Goal: Use online tool/utility: Utilize a website feature to perform a specific function

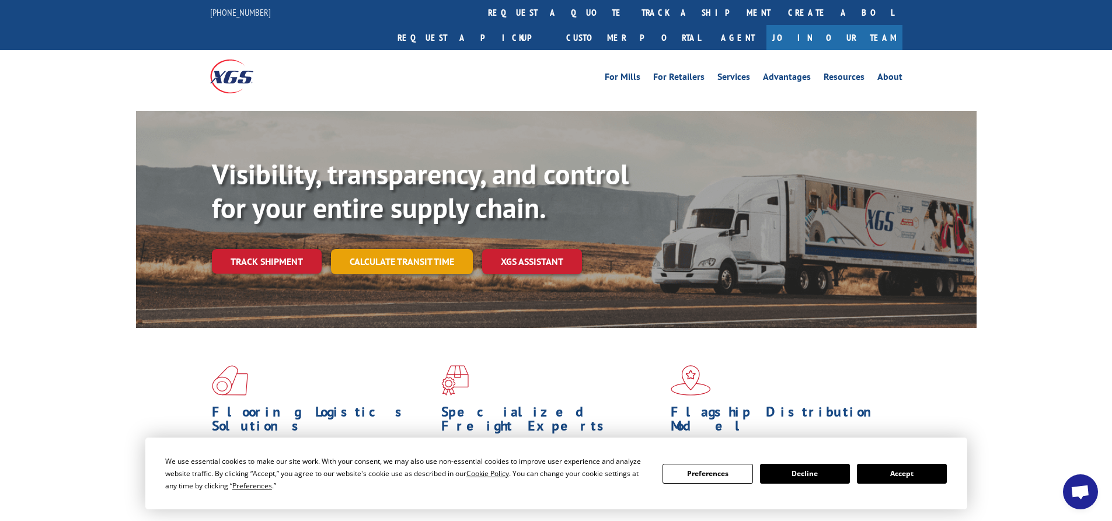
click at [382, 249] on link "Calculate transit time" at bounding box center [402, 261] width 142 height 25
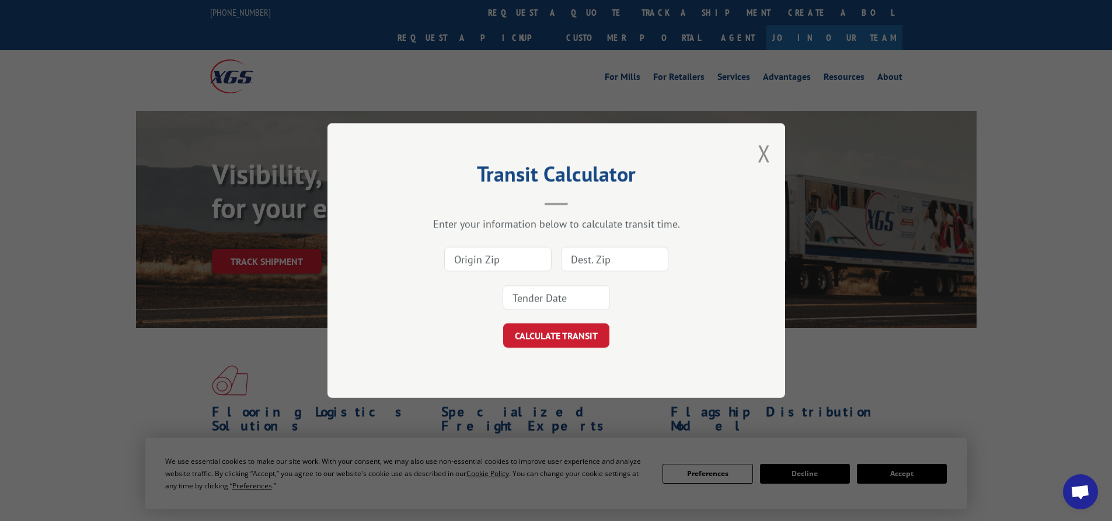
click at [518, 249] on input at bounding box center [497, 259] width 107 height 25
type input "30721"
click at [583, 253] on input at bounding box center [614, 259] width 107 height 25
type input "33702"
click at [503, 323] on button "CALCULATE TRANSIT" at bounding box center [556, 335] width 106 height 25
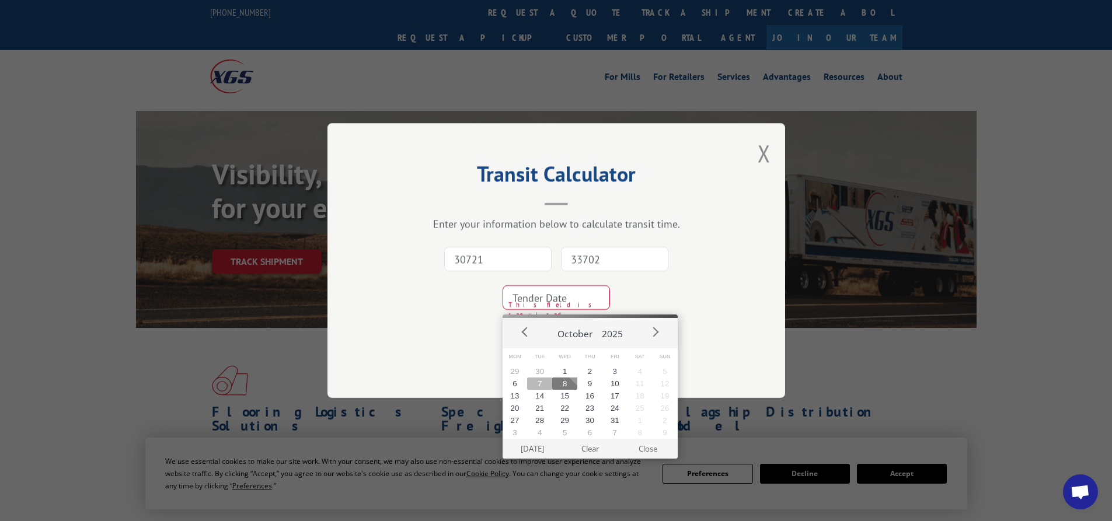
click at [533, 384] on button "7" at bounding box center [539, 384] width 25 height 12
type input "[DATE]"
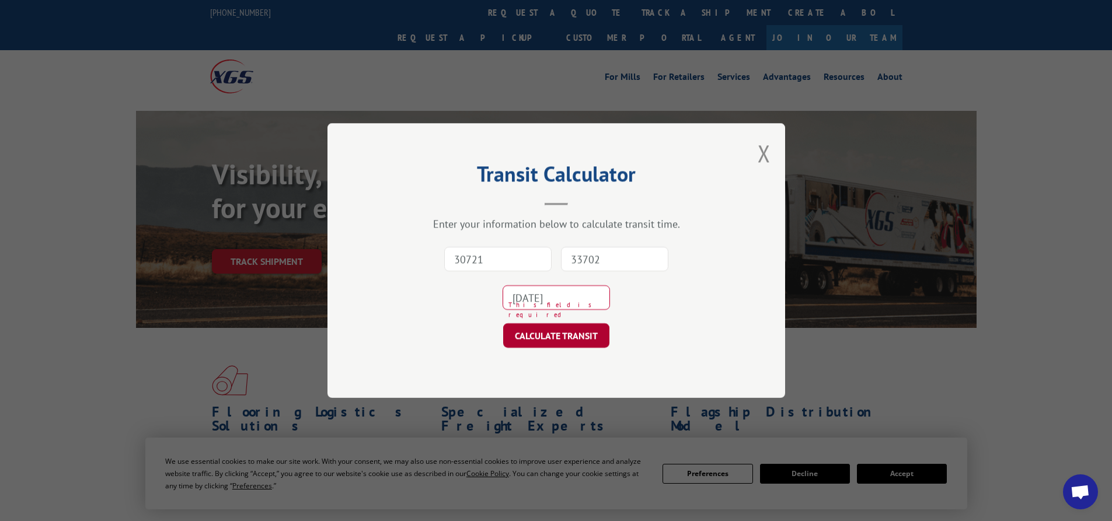
click at [566, 345] on button "CALCULATE TRANSIT" at bounding box center [556, 335] width 106 height 25
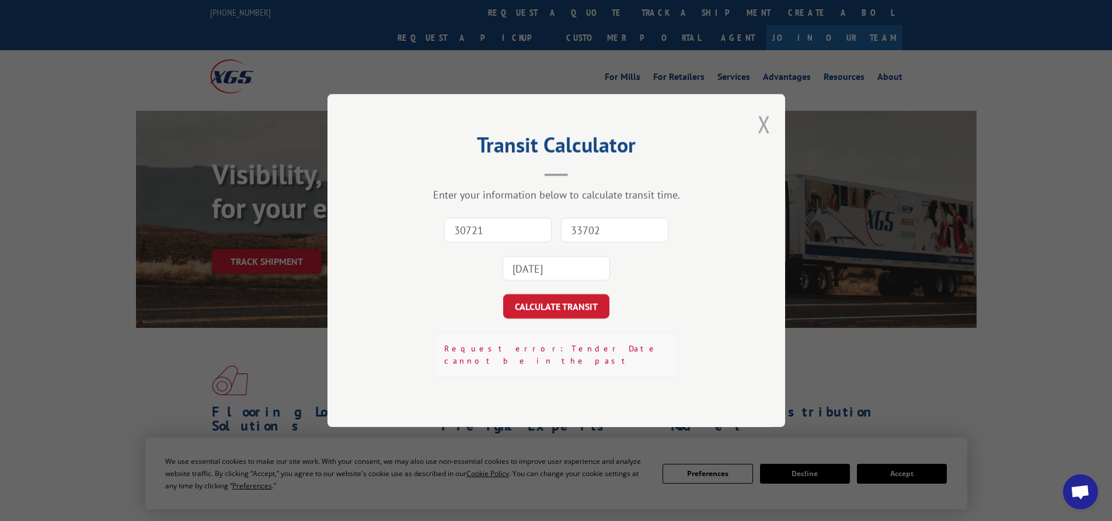
click at [764, 124] on button "Close modal" at bounding box center [763, 124] width 13 height 31
